Goal: Find specific page/section: Find specific page/section

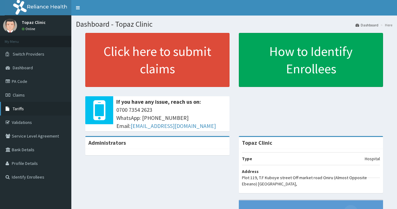
click at [20, 107] on span "Tariffs" at bounding box center [18, 109] width 11 height 6
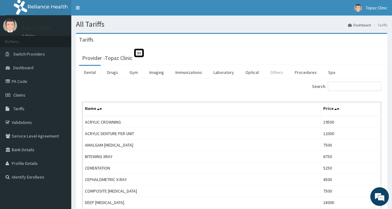
click at [276, 70] on link "Others" at bounding box center [276, 72] width 23 height 13
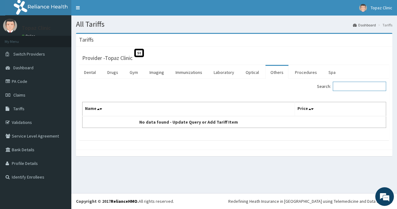
click at [357, 88] on input "Search:" at bounding box center [359, 86] width 53 height 9
type input "f"
click at [303, 72] on link "Procedures" at bounding box center [306, 72] width 32 height 13
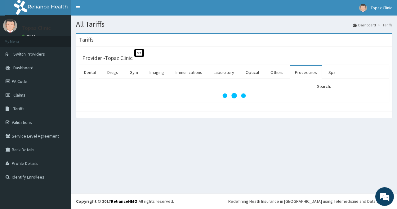
click at [355, 87] on input "Search:" at bounding box center [359, 86] width 53 height 9
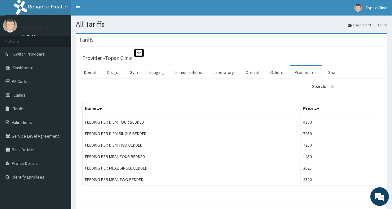
type input "f"
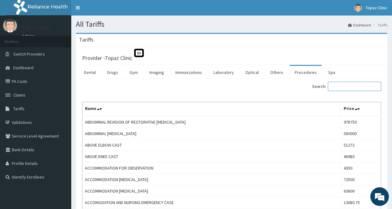
click at [344, 85] on input "Search:" at bounding box center [354, 86] width 53 height 9
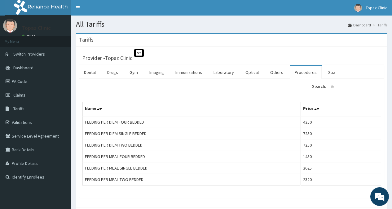
type input "f"
